Goal: Task Accomplishment & Management: Complete application form

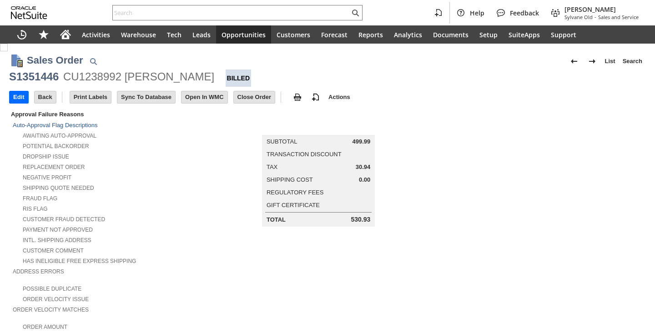
scroll to position [491, 0]
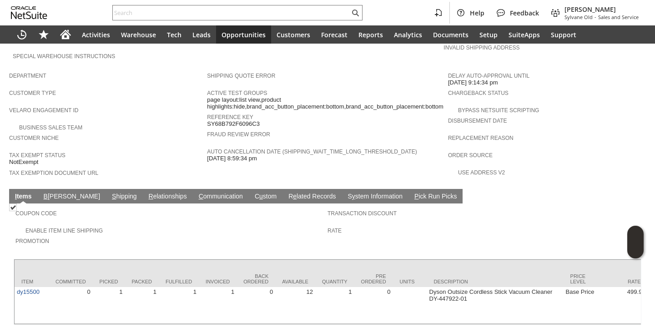
click at [110, 193] on link "S hipping" at bounding box center [125, 197] width 30 height 9
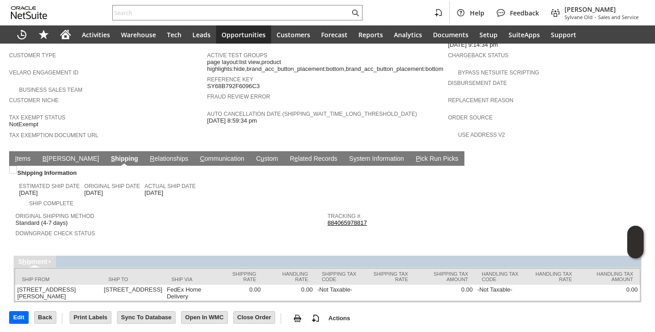
scroll to position [530, 0]
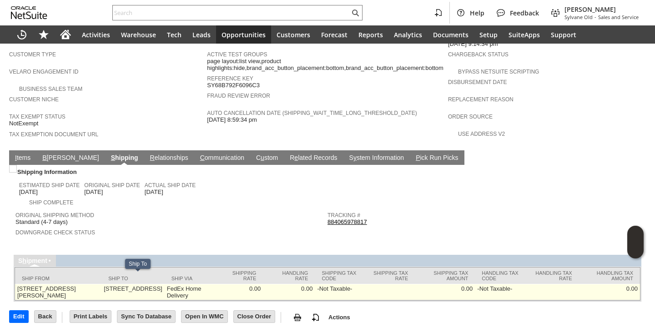
drag, startPoint x: 91, startPoint y: 279, endPoint x: 163, endPoint y: 277, distance: 71.9
click at [163, 284] on td "[STREET_ADDRESS]" at bounding box center [132, 292] width 63 height 16
copy td "[STREET_ADDRESS]"
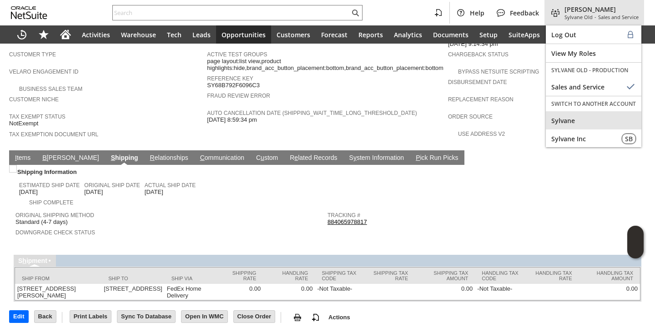
click at [571, 122] on span "Sylvane" at bounding box center [593, 120] width 85 height 9
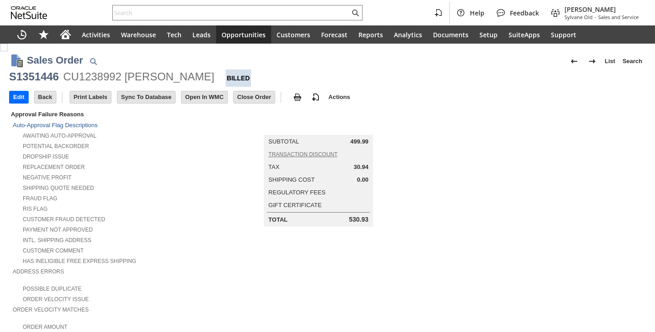
scroll to position [273, 0]
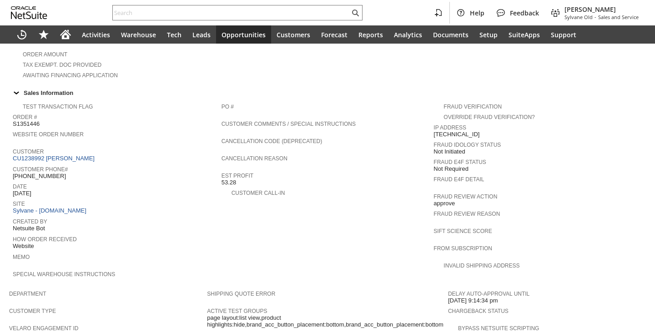
click at [74, 186] on div "Date [DATE]" at bounding box center [115, 189] width 204 height 16
click at [78, 186] on div "Date 9/2/2025" at bounding box center [115, 189] width 204 height 16
click at [83, 184] on div "Sales Order List Search S1351446 CU1238992 GUEDRY FAUST Billed Go Edit Back New…" at bounding box center [327, 162] width 655 height 782
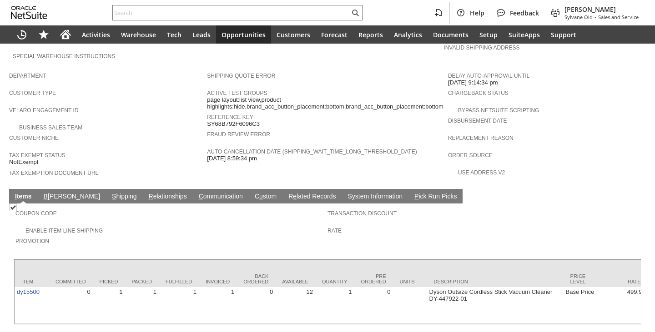
click at [110, 193] on link "S hipping" at bounding box center [125, 197] width 30 height 9
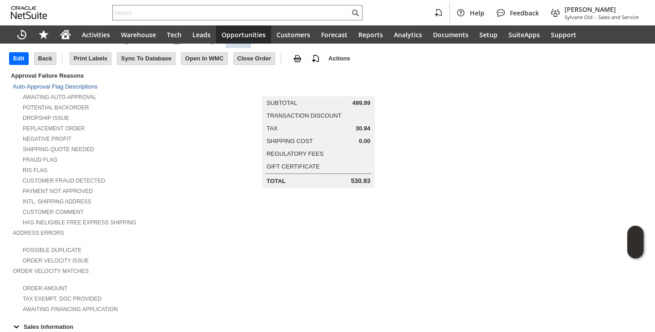
scroll to position [0, 0]
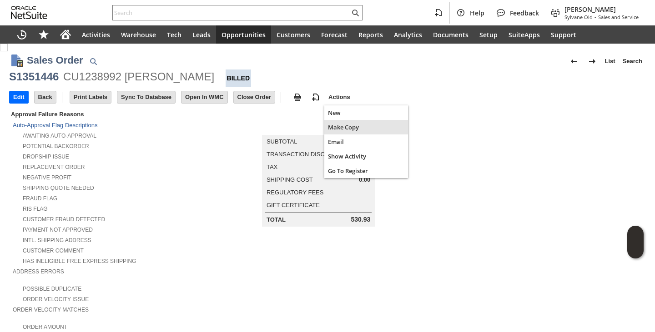
click at [329, 127] on span "Make Copy" at bounding box center [366, 127] width 76 height 8
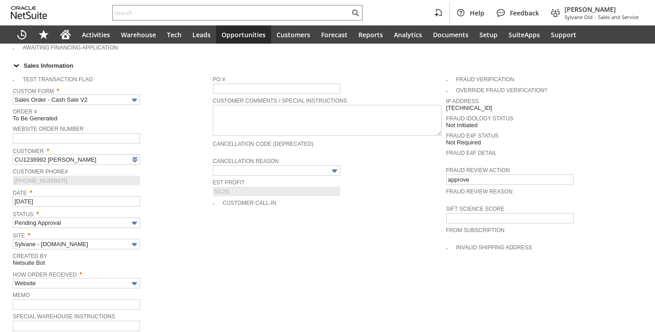
scroll to position [364, 0]
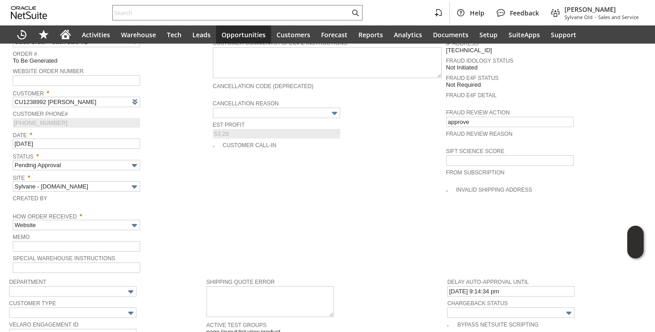
type input "Headquarters - Phone/Fax"
type input "Make Copy"
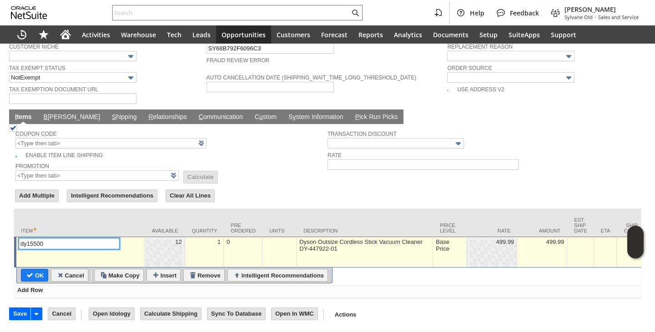
type input "Intelligent Recommendations ⁰"
click at [447, 240] on div "Base Price" at bounding box center [449, 245] width 29 height 15
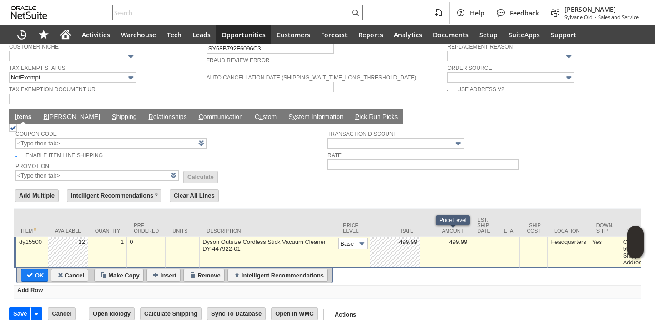
scroll to position [0, 14]
click at [350, 241] on input "Base Price" at bounding box center [352, 243] width 29 height 11
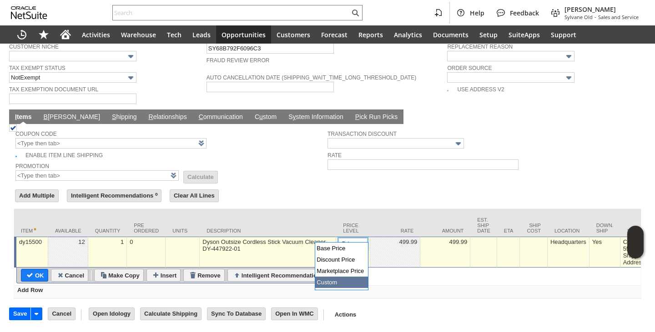
type input "Custom"
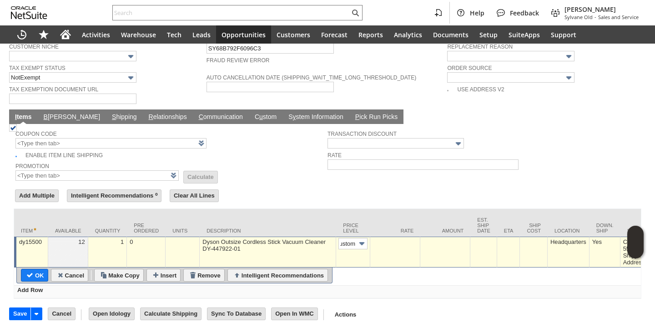
scroll to position [0, 5]
click at [386, 247] on td at bounding box center [395, 252] width 50 height 31
type input "0.00"
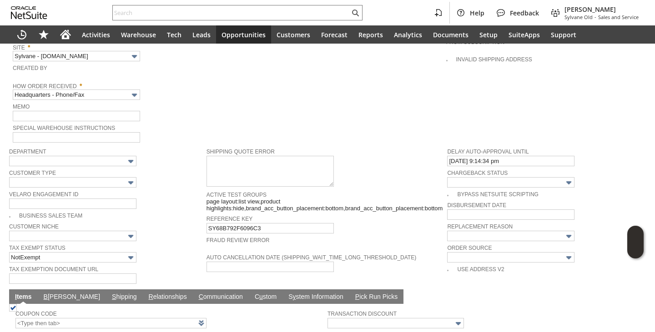
click at [97, 101] on span "Memo" at bounding box center [111, 106] width 196 height 10
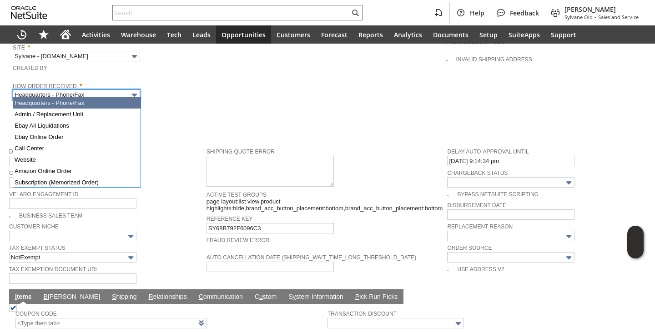
drag, startPoint x: 102, startPoint y: 93, endPoint x: 90, endPoint y: 113, distance: 23.9
click at [103, 93] on input "Headquarters - Phone/Fax" at bounding box center [76, 95] width 127 height 10
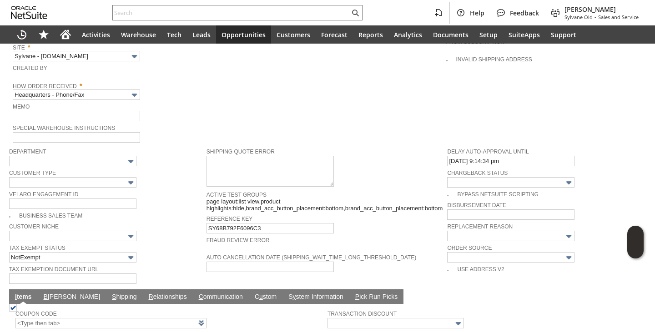
type input "Admin / Replacement Unit"
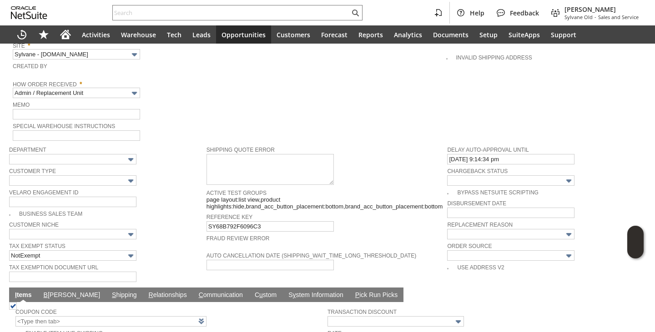
scroll to position [495, 0]
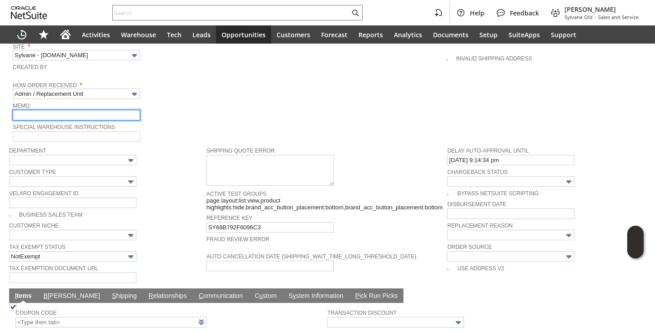
click at [105, 115] on input "text" at bounding box center [76, 115] width 127 height 10
type input "Replacement Order"
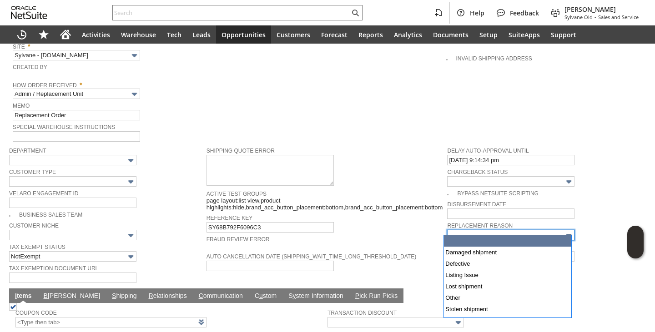
click at [502, 230] on input "text" at bounding box center [510, 235] width 127 height 10
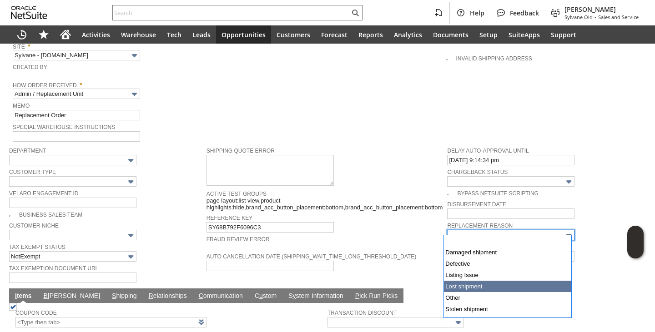
type input "Lost shipment"
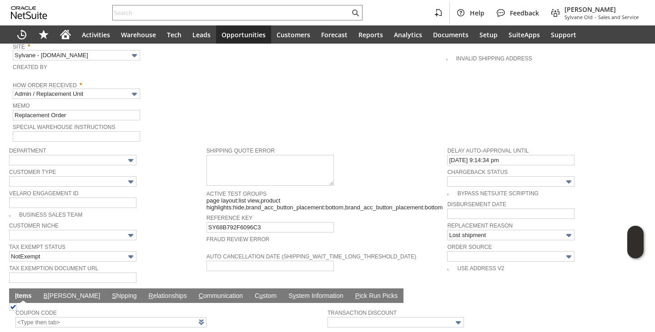
click at [400, 237] on span "Fraud Review Error" at bounding box center [324, 238] width 236 height 9
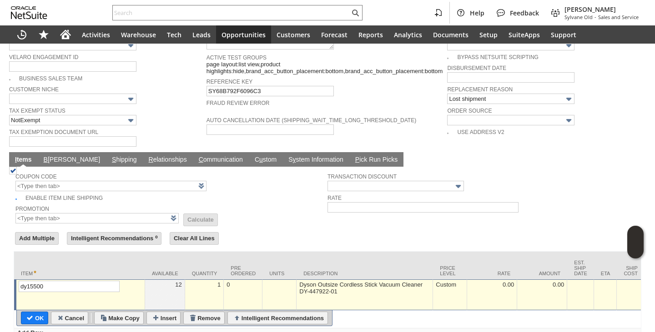
scroll to position [677, 0]
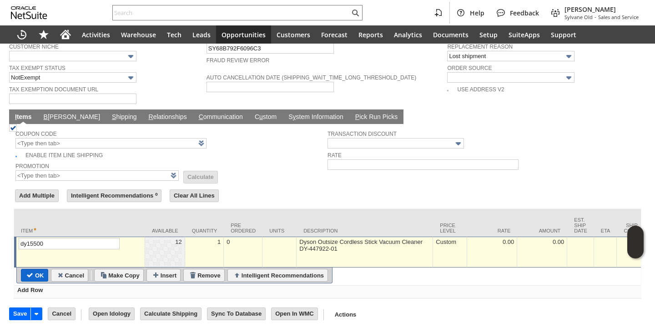
click at [30, 270] on input "OK" at bounding box center [34, 276] width 26 height 12
type input "Add"
type input "Copy Previous"
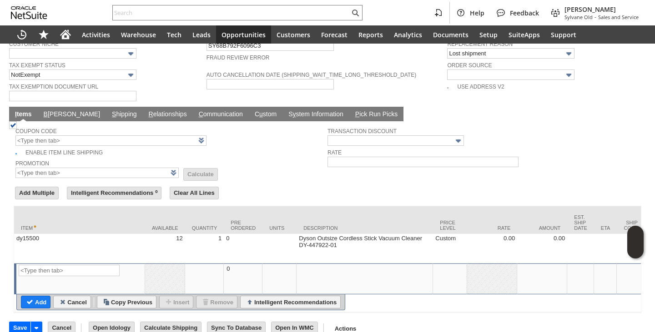
click at [51, 110] on link "B illing" at bounding box center [71, 114] width 61 height 9
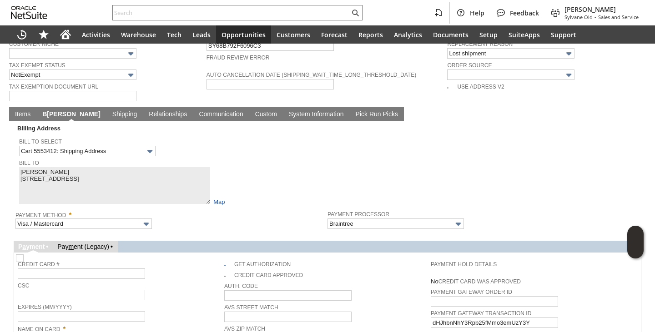
click at [24, 257] on img at bounding box center [20, 259] width 8 height 8
checkbox input "false"
click at [200, 264] on div "Credit Card #" at bounding box center [119, 269] width 202 height 20
click at [39, 158] on span "Bill To" at bounding box center [171, 162] width 304 height 10
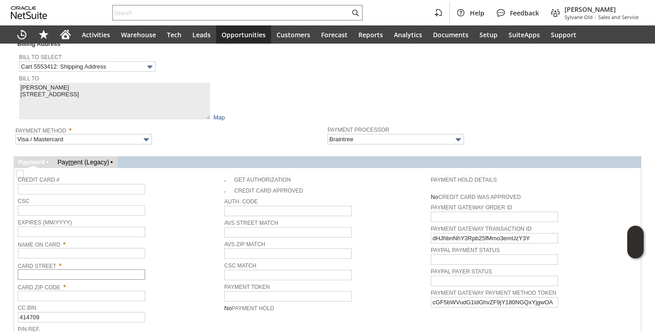
scroll to position [768, 0]
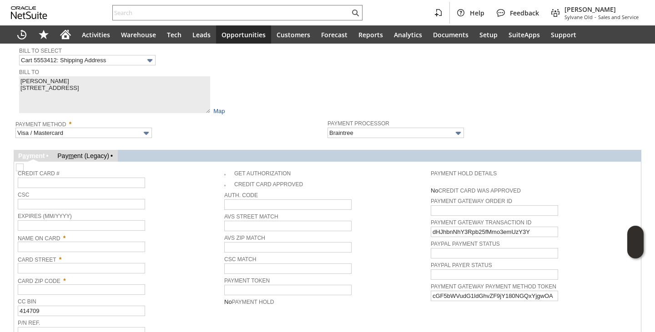
click at [65, 248] on td "Name On Card *" at bounding box center [121, 242] width 206 height 21
click at [71, 245] on input "text" at bounding box center [81, 247] width 127 height 10
paste input "[PERSON_NAME]"
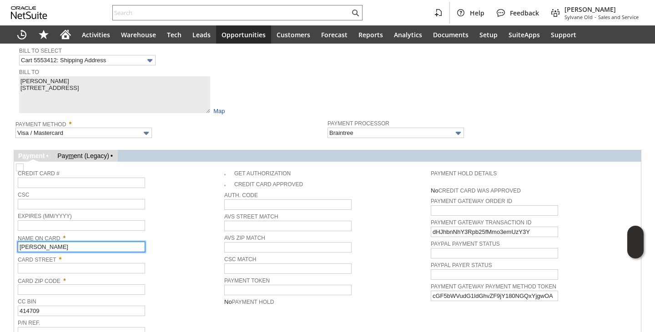
type input "[PERSON_NAME]"
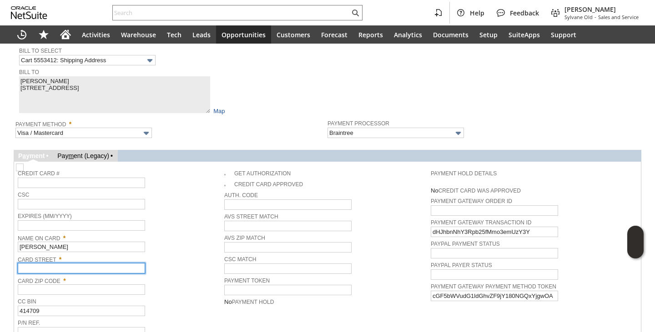
click at [56, 263] on input "text" at bounding box center [81, 268] width 127 height 10
paste input "[STREET_ADDRESS]"
type input "[STREET_ADDRESS]"
click at [164, 241] on div "Name On Card * GUEDRY FAUST" at bounding box center [119, 242] width 202 height 20
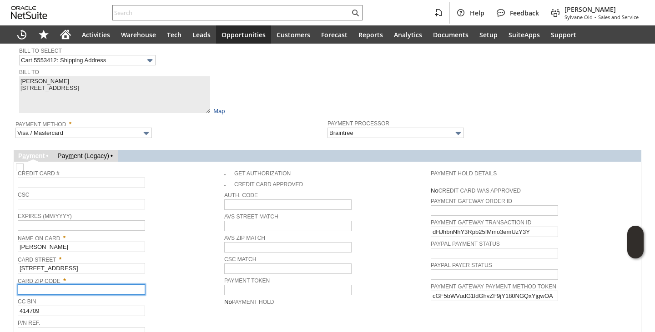
click at [75, 285] on input "text" at bounding box center [81, 290] width 127 height 10
paste input "87105"
type input "87105"
click at [146, 256] on span "Card Street *" at bounding box center [119, 258] width 202 height 10
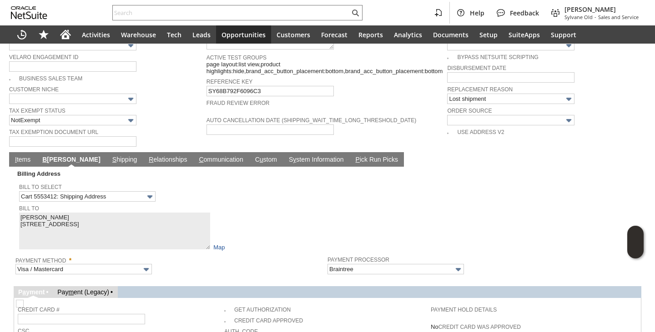
click at [23, 156] on link "I tems" at bounding box center [23, 160] width 20 height 9
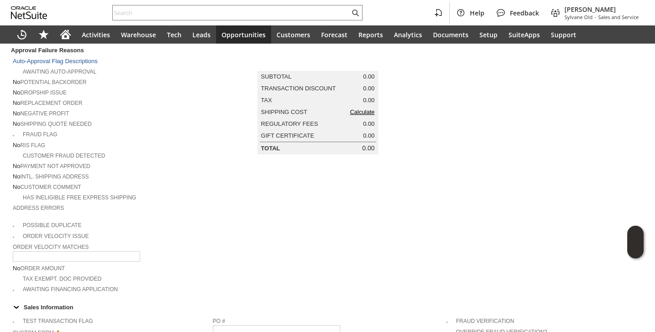
scroll to position [40, 0]
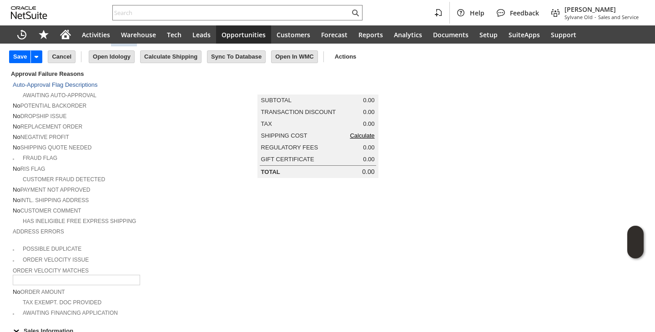
click at [365, 139] on link "Calculate" at bounding box center [362, 135] width 25 height 7
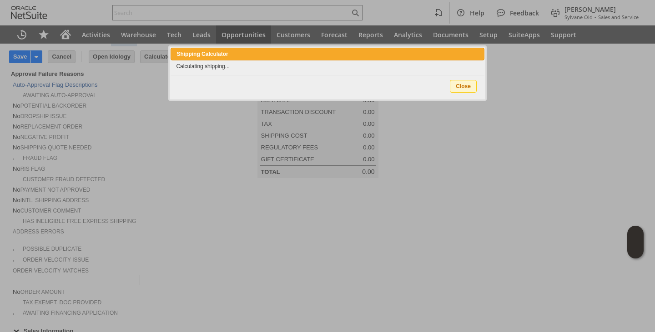
scroll to position [131, 0]
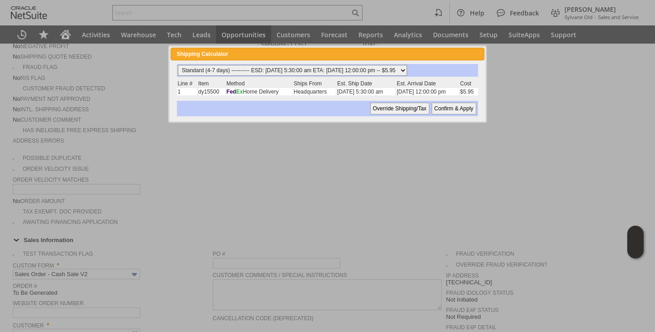
click at [304, 66] on select "Standard (4-7 days) ---------- ESD: 09/20/2025 5:30:00 am ETA: 09/23/2025 12:00…" at bounding box center [292, 70] width 229 height 11
select select "3 Day ------------------------ ESD: 09/20/2025 5:30:00 am ETA: 09/23/2025 12:00…"
click at [178, 65] on select "Standard (4-7 days) ---------- ESD: 09/20/2025 5:30:00 am ETA: 09/23/2025 12:00…" at bounding box center [292, 70] width 229 height 11
click at [445, 116] on div "Override Shipping/Tax Confirm & Apply" at bounding box center [327, 108] width 301 height 15
click at [447, 108] on input "Confirm & Apply" at bounding box center [453, 109] width 45 height 12
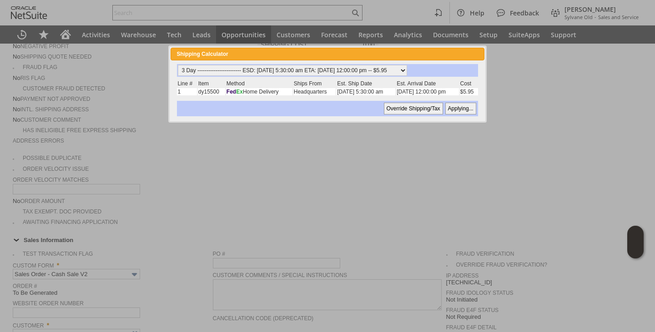
type input "Add"
type input "Copy Previous"
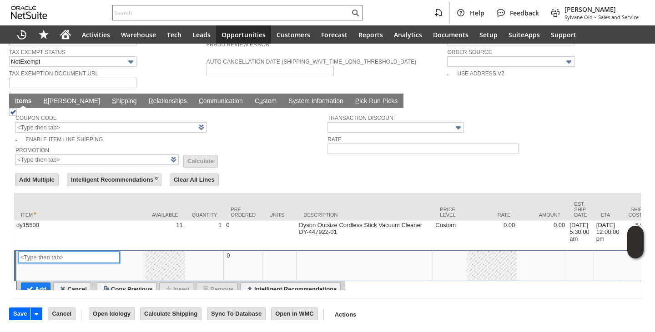
scroll to position [512, 0]
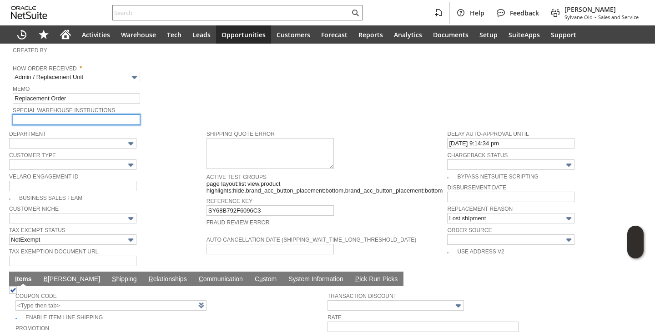
click at [39, 115] on input "text" at bounding box center [76, 120] width 127 height 10
click at [65, 105] on span "Special Warehouse Instructions" at bounding box center [111, 110] width 196 height 10
click at [59, 115] on input "text" at bounding box center [76, 120] width 127 height 10
type input "make signature required"
click at [213, 105] on td "Special Warehouse Instructions make signature required" at bounding box center [113, 115] width 200 height 21
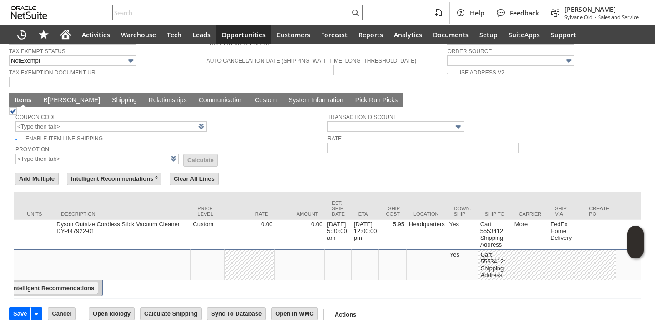
scroll to position [0, 276]
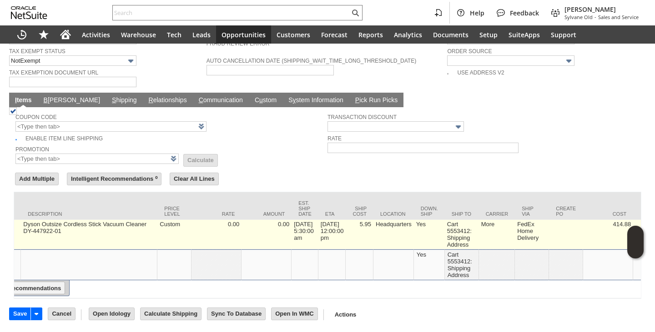
click at [370, 232] on td "5.95" at bounding box center [360, 235] width 28 height 30
type input "5.95"
type input "6.188%"
type input "OK"
type input "Make Copy"
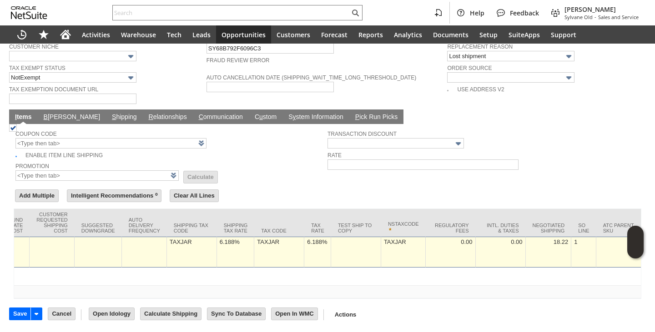
scroll to position [0, 1567]
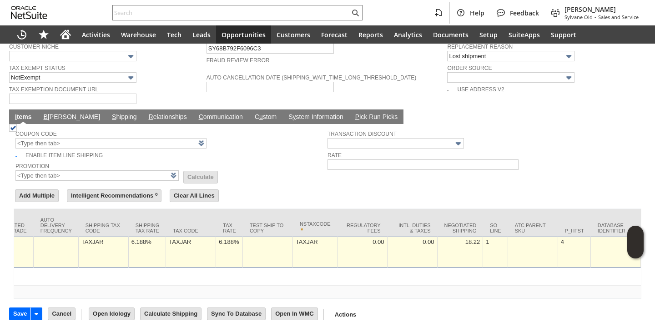
type input "0"
click at [216, 251] on td "6.188%" at bounding box center [229, 252] width 27 height 31
type input "0.0%"
click at [115, 252] on td "6.188%" at bounding box center [107, 252] width 38 height 31
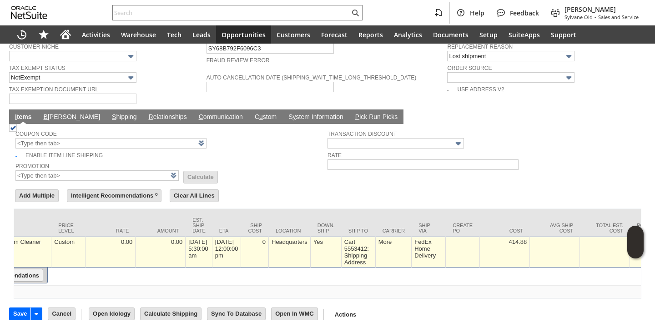
scroll to position [0, 0]
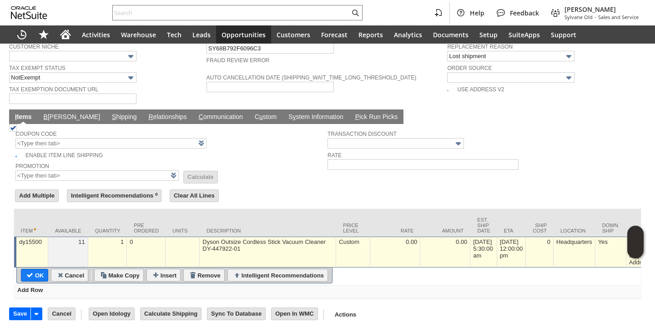
type input "0.0%"
click at [34, 270] on input "OK" at bounding box center [34, 276] width 26 height 12
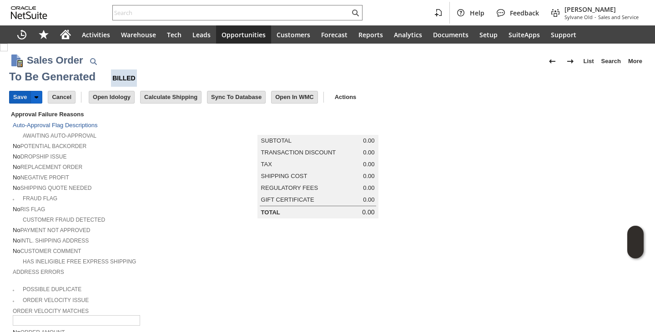
click at [20, 98] on input "Save" at bounding box center [20, 97] width 21 height 12
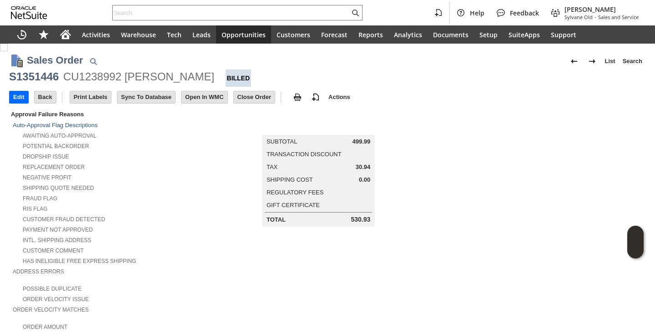
click at [19, 75] on div "S1351446" at bounding box center [34, 77] width 50 height 15
copy div "S1351446"
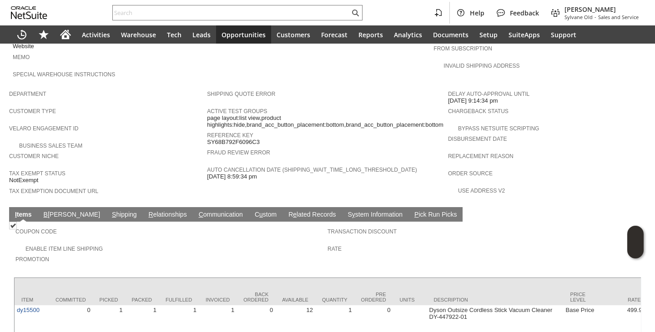
scroll to position [515, 0]
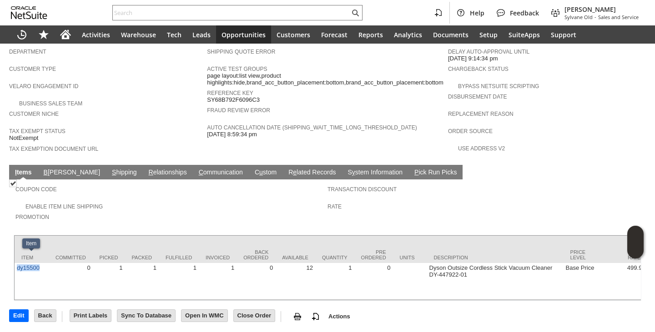
copy link "dy15500"
drag, startPoint x: 41, startPoint y: 266, endPoint x: 14, endPoint y: 267, distance: 27.3
click at [110, 169] on link "S hipping" at bounding box center [125, 173] width 30 height 9
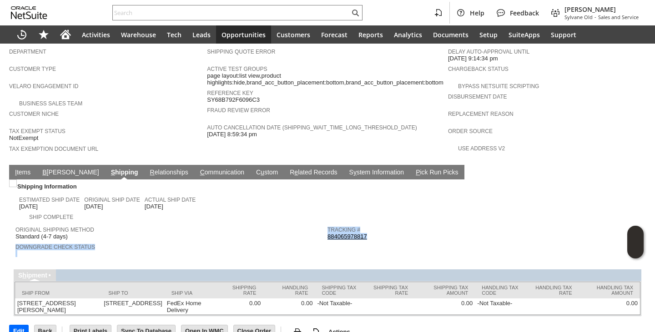
copy tr "Downgrade Check Status Tracking # 884065978817"
drag, startPoint x: 381, startPoint y: 222, endPoint x: 323, endPoint y: 226, distance: 57.9
click at [323, 226] on tr "Original Shipping Method Standard (4-7 days) Downgrade Check Status Tracking # …" at bounding box center [327, 240] width 624 height 37
click at [402, 224] on span "Tracking #" at bounding box center [480, 228] width 307 height 9
copy link "884065978817"
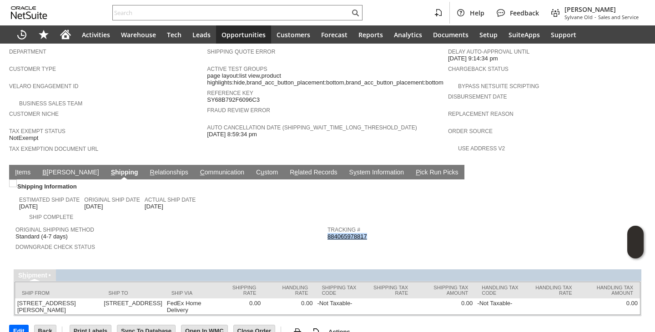
drag, startPoint x: 369, startPoint y: 226, endPoint x: 325, endPoint y: 229, distance: 44.7
click at [327, 229] on div "Tracking # 884065978817" at bounding box center [480, 232] width 307 height 16
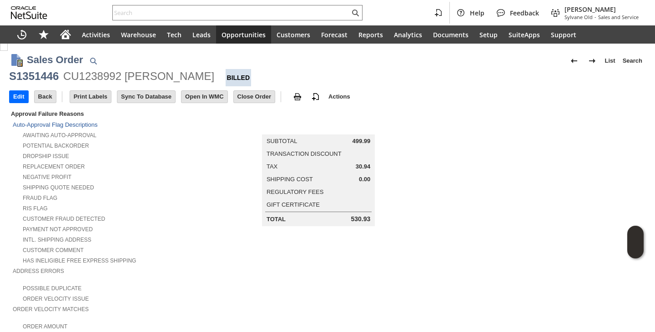
scroll to position [0, 0]
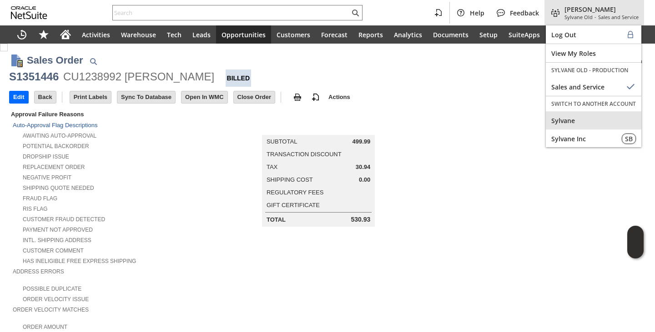
click at [560, 112] on div "Sylvane" at bounding box center [593, 120] width 95 height 18
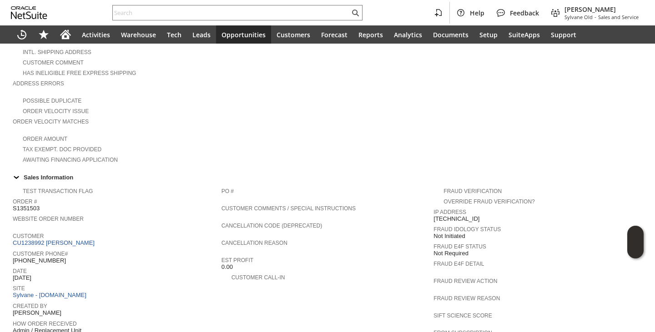
scroll to position [273, 0]
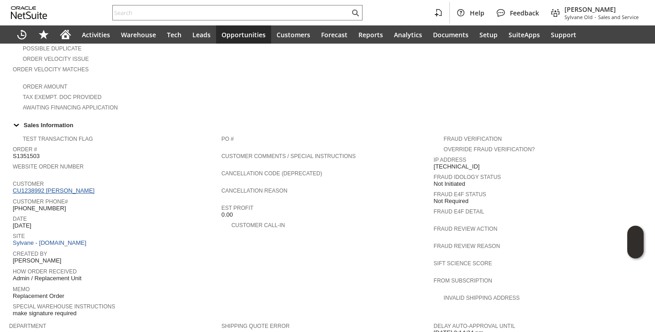
click at [55, 187] on link "CU1238992 [PERSON_NAME]" at bounding box center [55, 190] width 84 height 7
